Goal: Transaction & Acquisition: Purchase product/service

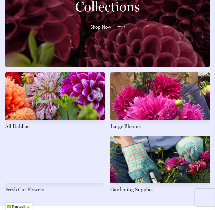
scroll to position [718, 0]
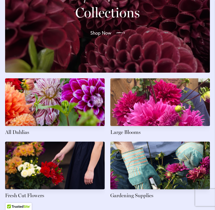
click at [183, 99] on link at bounding box center [161, 107] width 100 height 58
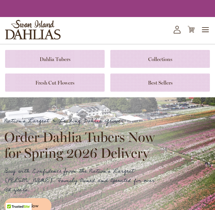
scroll to position [718, 0]
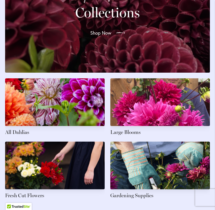
click at [104, 29] on span "Shop Now" at bounding box center [100, 32] width 21 height 7
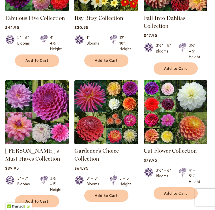
scroll to position [204, 0]
click at [110, 127] on img at bounding box center [107, 112] width 64 height 64
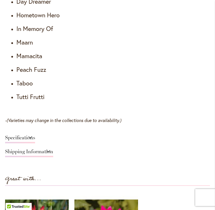
scroll to position [589, 0]
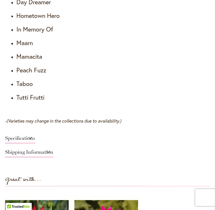
click at [20, 60] on h4 "Mamacita" at bounding box center [113, 56] width 194 height 8
click at [23, 60] on h4 "Mamacita" at bounding box center [113, 56] width 194 height 8
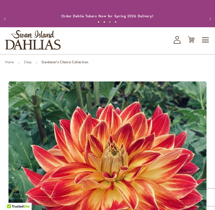
scroll to position [0, 0]
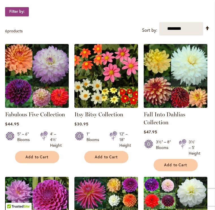
scroll to position [107, 0]
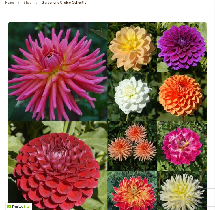
scroll to position [60, 0]
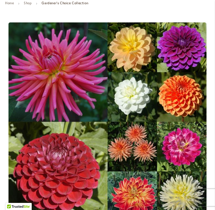
click at [30, 5] on link "Shop" at bounding box center [28, 3] width 8 height 4
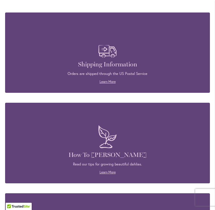
click at [186, 167] on p "Read our tips for growing beautiful dahlias." at bounding box center [108, 164] width 188 height 5
click at [109, 150] on img at bounding box center [108, 136] width 24 height 28
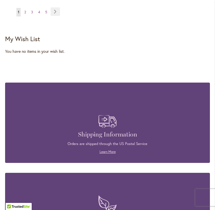
scroll to position [852, 0]
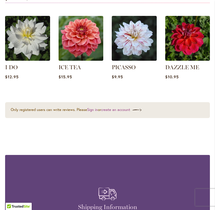
scroll to position [924, 0]
click at [206, 91] on div "You may also like... I DO $12.95" at bounding box center [107, 38] width 205 height 105
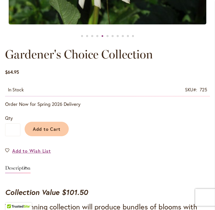
scroll to position [271, 0]
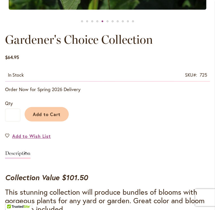
click at [36, 139] on span "Add to Wish List" at bounding box center [31, 136] width 39 height 7
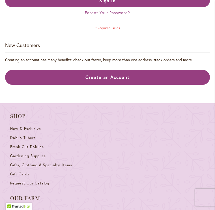
scroll to position [270, 0]
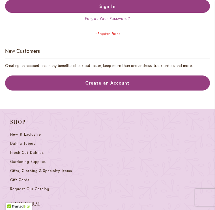
click at [162, 86] on link "Create an Account" at bounding box center [107, 83] width 205 height 15
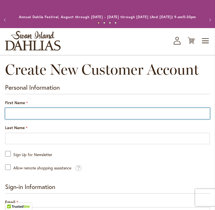
click at [156, 116] on input "First Name" at bounding box center [107, 113] width 205 height 11
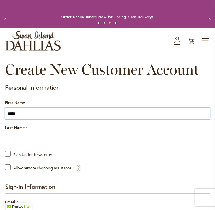
type input "*****"
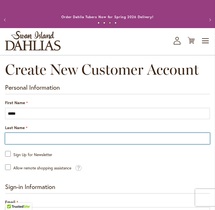
click at [109, 143] on input "Last Name" at bounding box center [107, 138] width 205 height 11
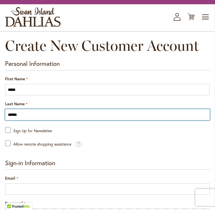
scroll to position [24, 0]
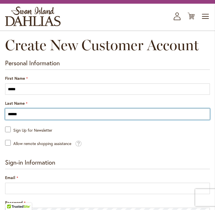
type input "******"
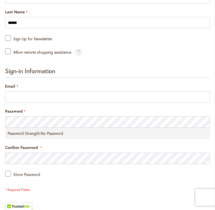
scroll to position [116, 0]
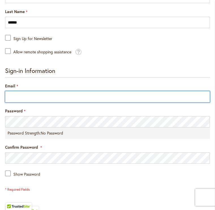
click at [65, 102] on input "Email" at bounding box center [107, 96] width 205 height 11
type input "**********"
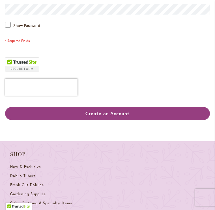
scroll to position [264, 0]
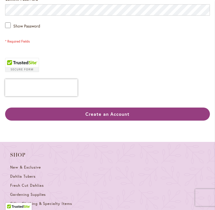
click at [137, 119] on button "Create an Account" at bounding box center [107, 113] width 205 height 13
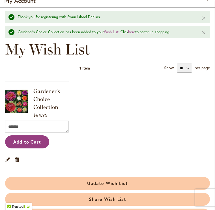
scroll to position [62, 0]
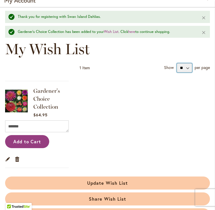
click at [190, 72] on select "** ** **" at bounding box center [184, 67] width 15 height 9
select select "**********"
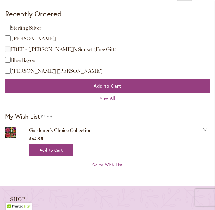
scroll to position [270, 0]
click at [12, 62] on span "Blue Bayou" at bounding box center [23, 60] width 25 height 6
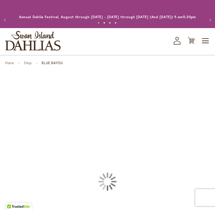
type input "*****"
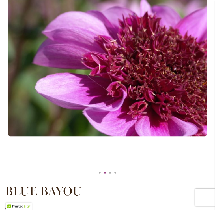
scroll to position [120, 0]
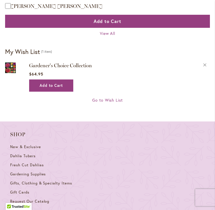
scroll to position [331, 0]
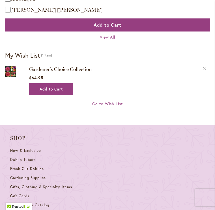
click at [181, 118] on div "Recently Ordered Last Ordered Items Add to Cart Sterling Silver Add to Cart Iva…" at bounding box center [107, 32] width 205 height 169
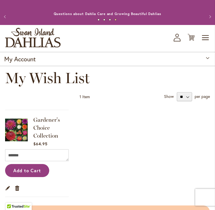
scroll to position [0, 0]
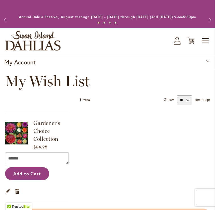
click at [205, 46] on span "Toggle Nav" at bounding box center [206, 40] width 9 height 11
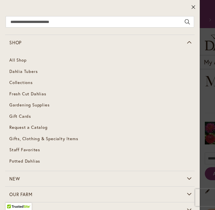
click at [192, 42] on link "Shop" at bounding box center [100, 42] width 190 height 15
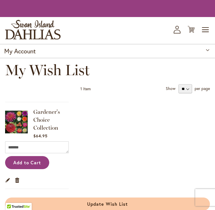
select select "**********"
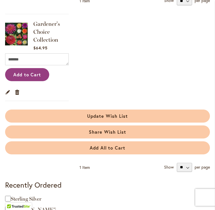
scroll to position [99, 0]
